Goal: Task Accomplishment & Management: Manage account settings

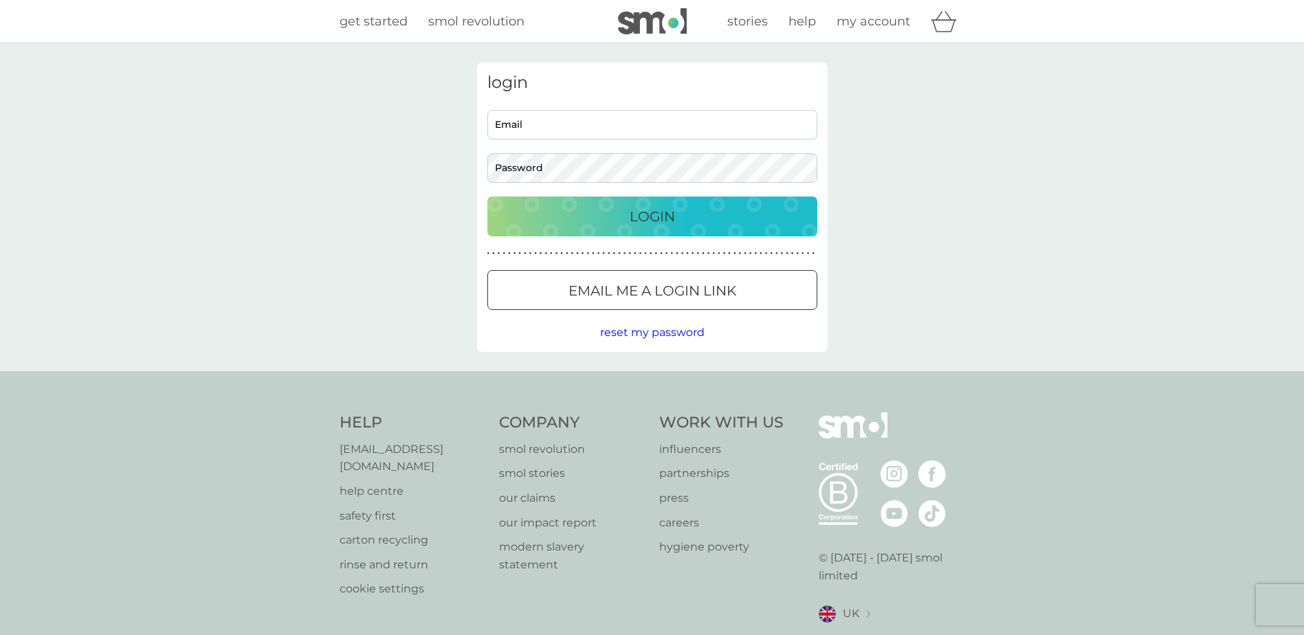
type input "samanthagladyslee@gmail.com"
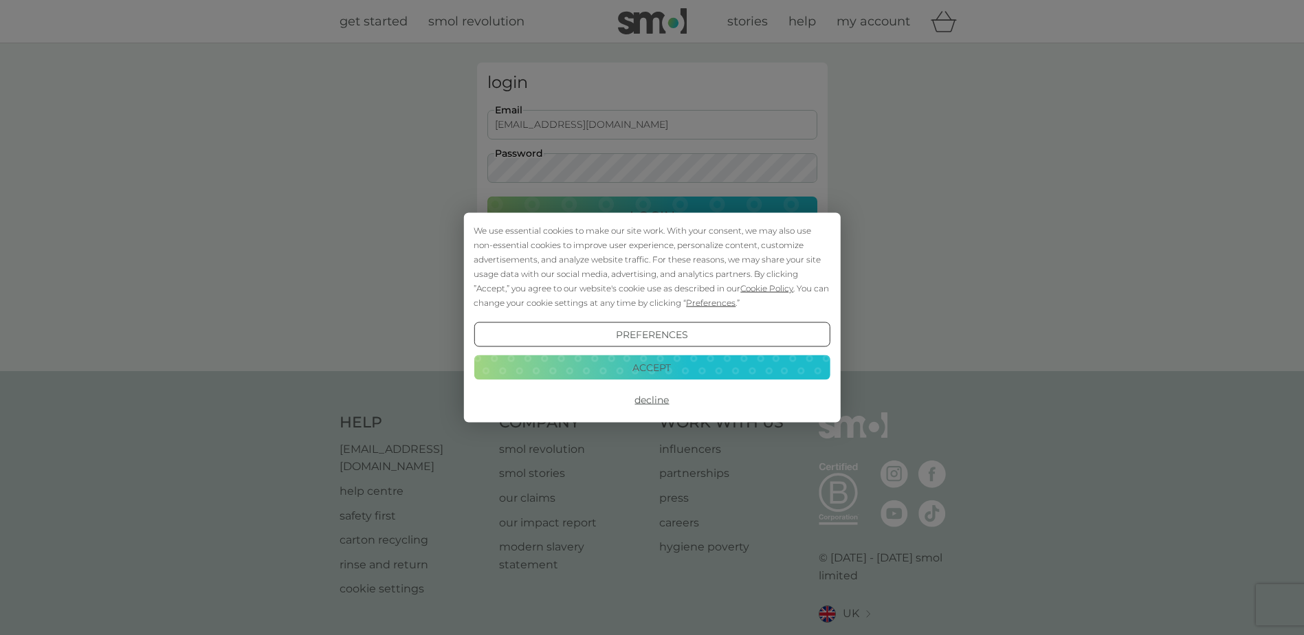
click at [657, 397] on button "Decline" at bounding box center [652, 400] width 356 height 25
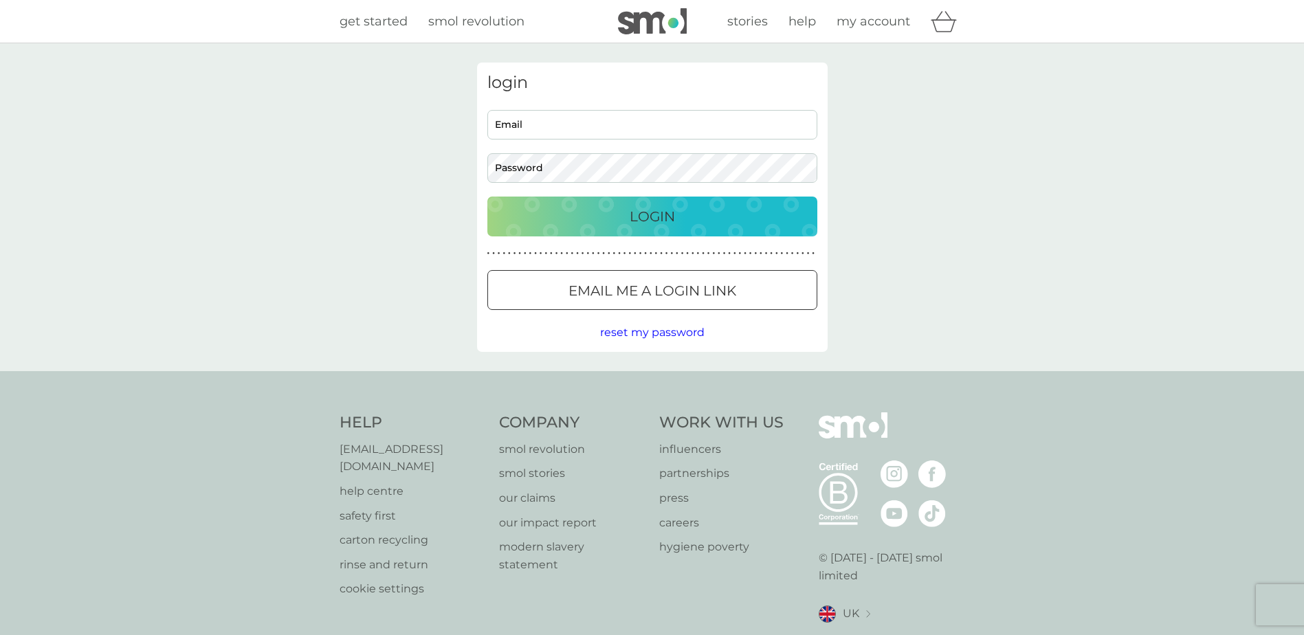
type input "samanthagladyslee@gmail.com"
click at [688, 220] on div "Login" at bounding box center [652, 217] width 303 height 22
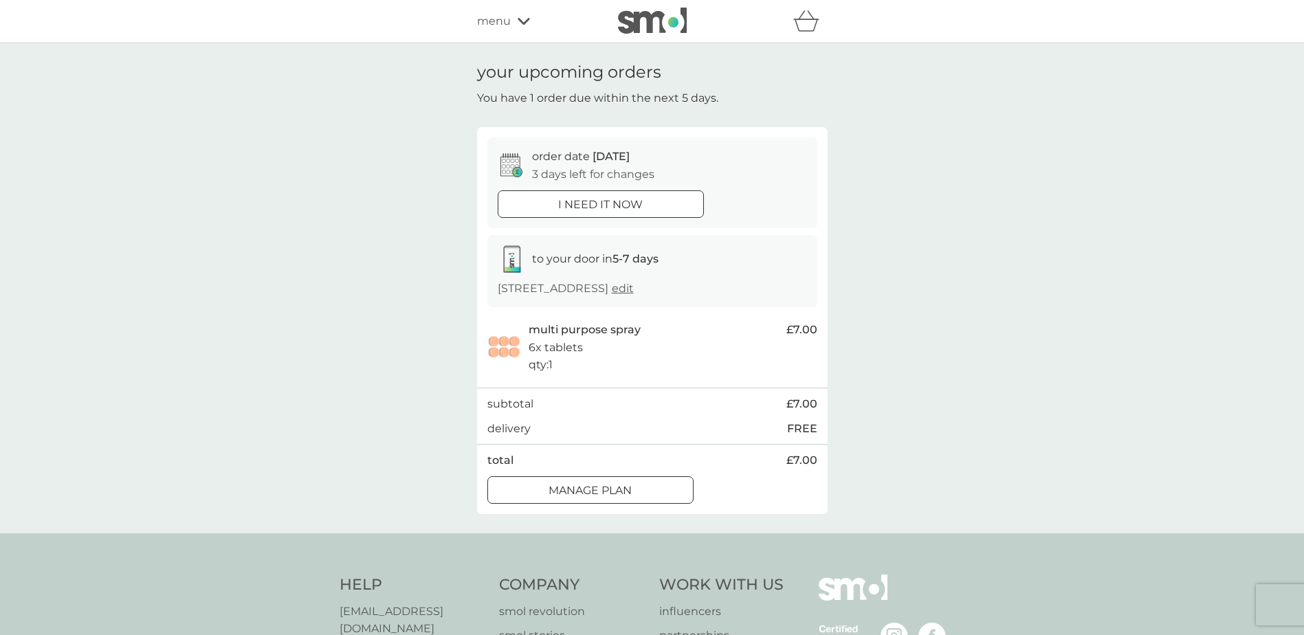
click at [610, 498] on div at bounding box center [591, 490] width 50 height 14
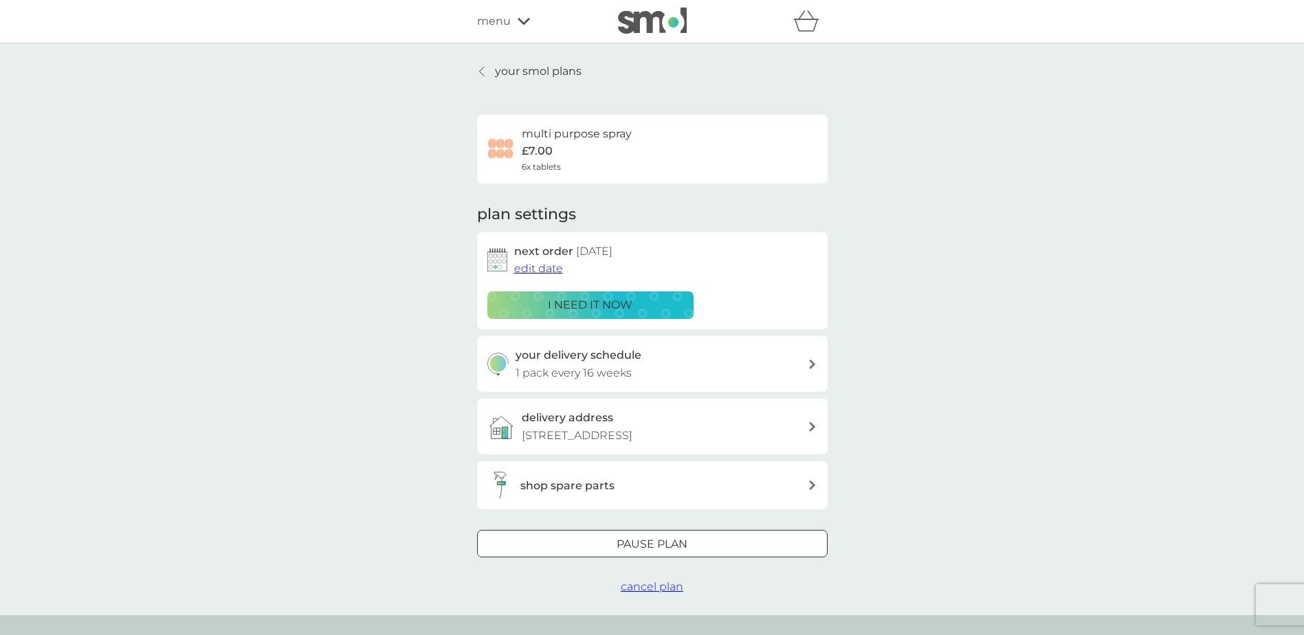
click at [628, 552] on div at bounding box center [653, 545] width 50 height 14
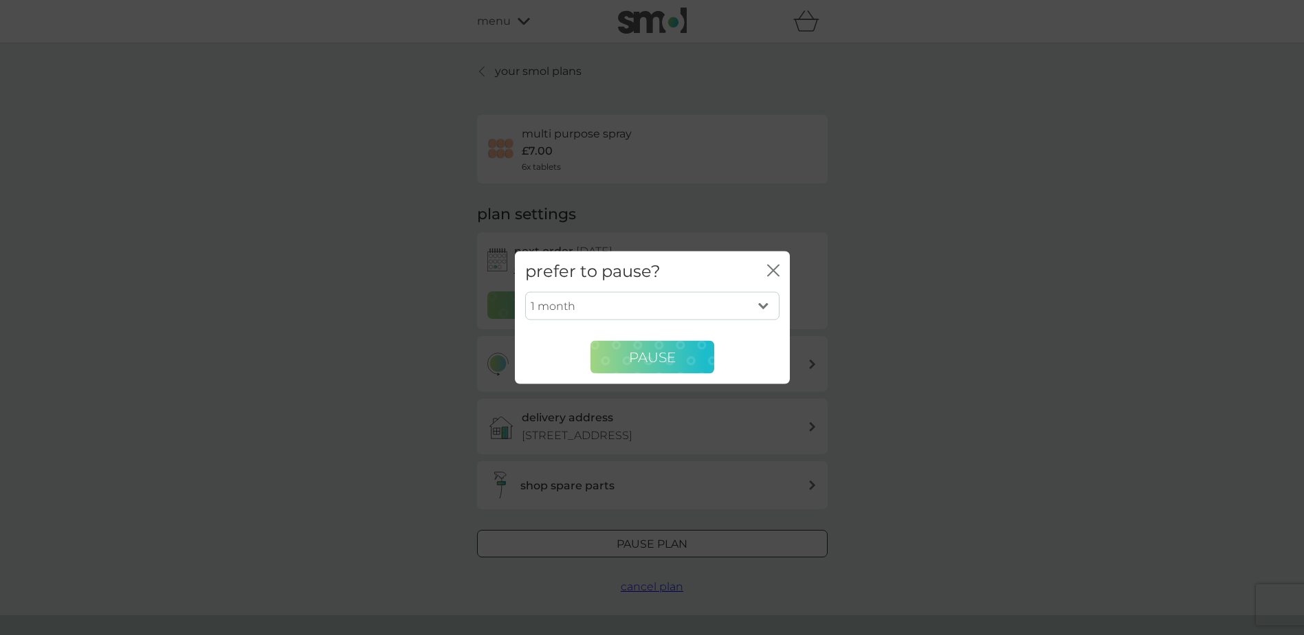
click at [684, 354] on button "Pause" at bounding box center [653, 357] width 124 height 33
